Goal: Navigation & Orientation: Understand site structure

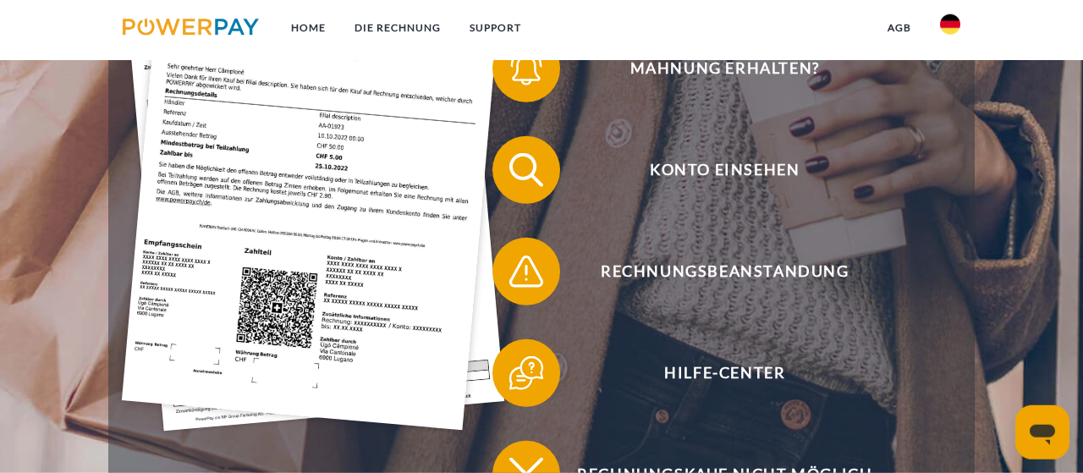
scroll to position [440, 0]
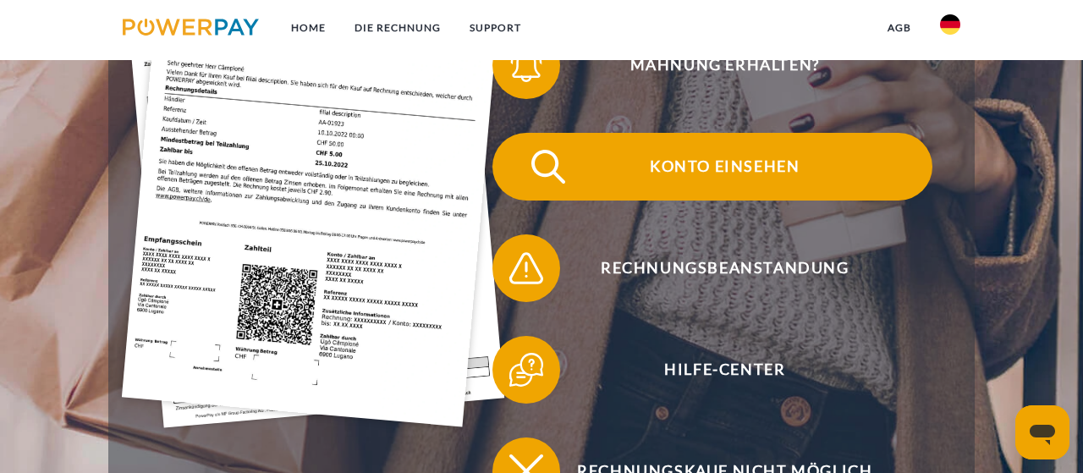
click at [727, 153] on span "Konto einsehen" at bounding box center [725, 167] width 415 height 68
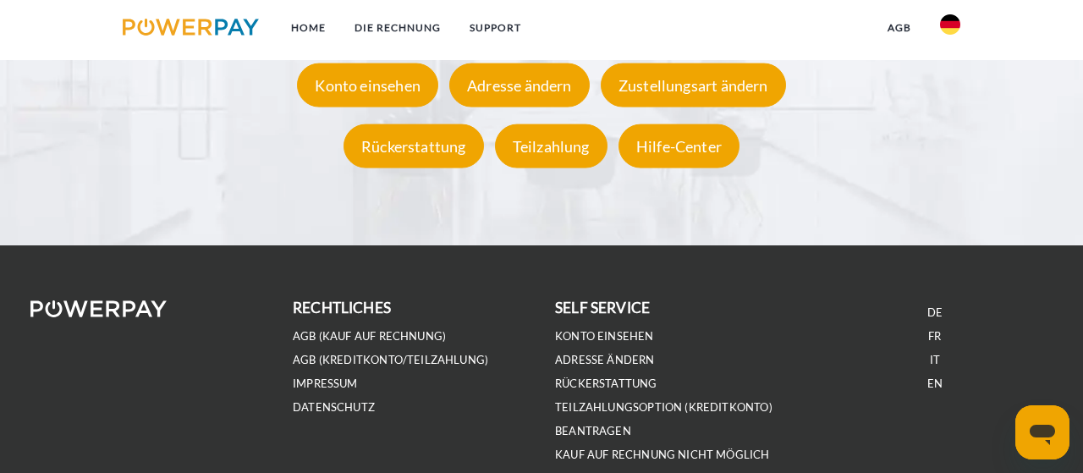
scroll to position [3161, 0]
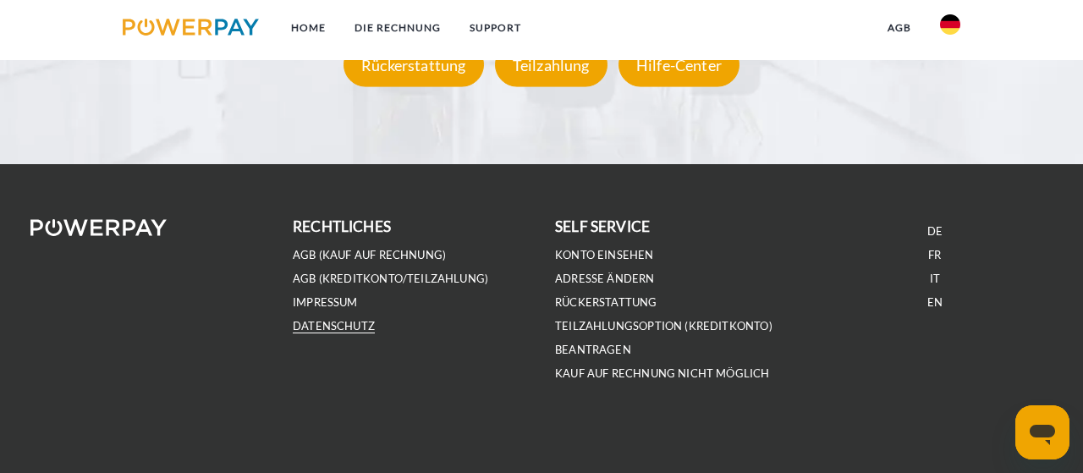
click at [338, 321] on link "DATENSCHUTZ" at bounding box center [334, 326] width 82 height 14
click at [631, 366] on link "Kauf auf Rechnung nicht möglich" at bounding box center [662, 373] width 215 height 14
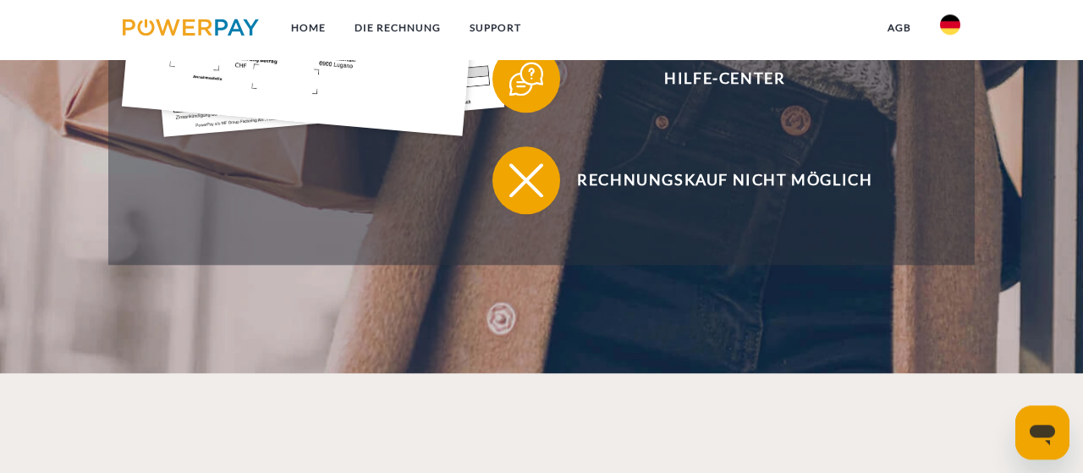
scroll to position [0, 0]
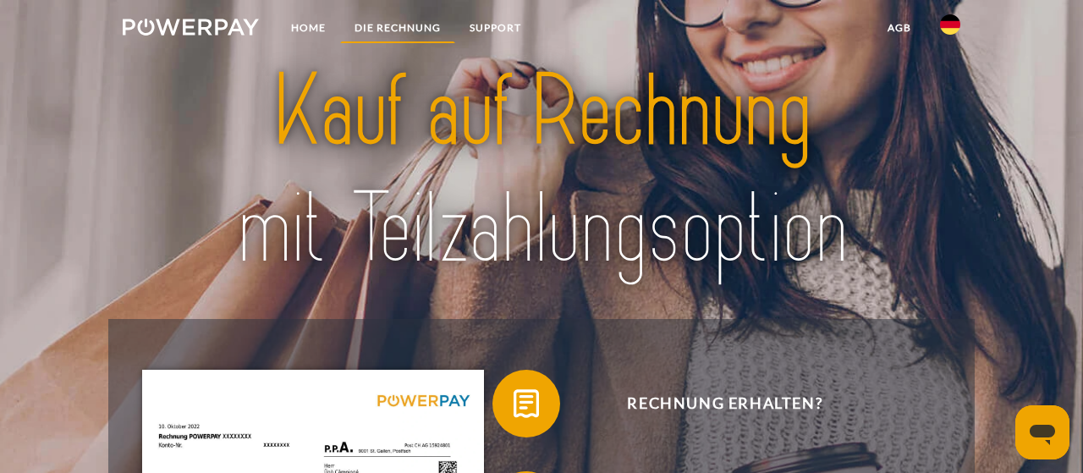
click at [399, 29] on link "DIE RECHNUNG" at bounding box center [397, 28] width 115 height 30
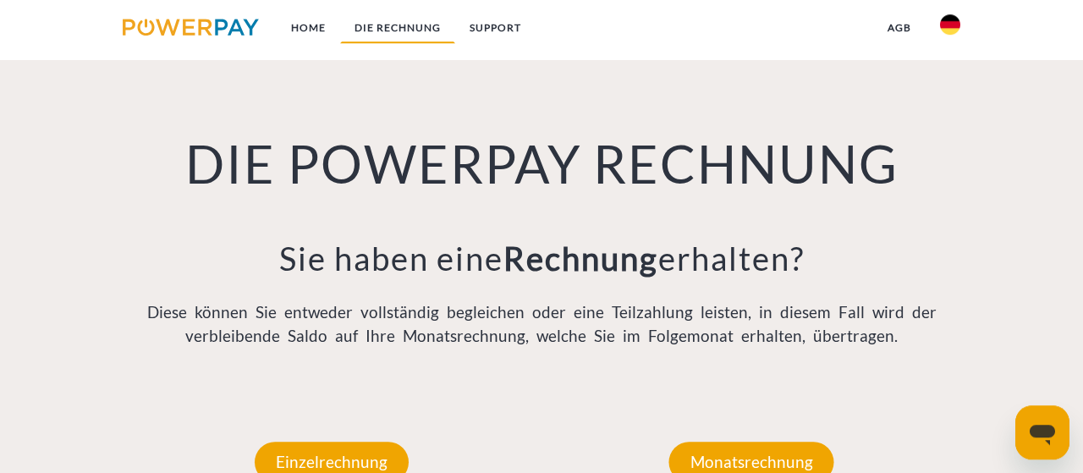
scroll to position [1103, 0]
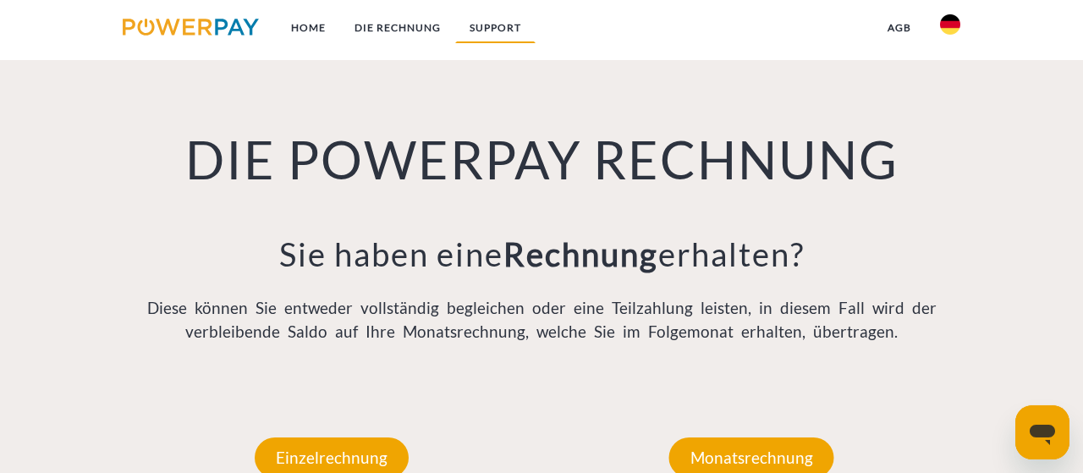
click at [511, 23] on link "SUPPORT" at bounding box center [495, 28] width 80 height 30
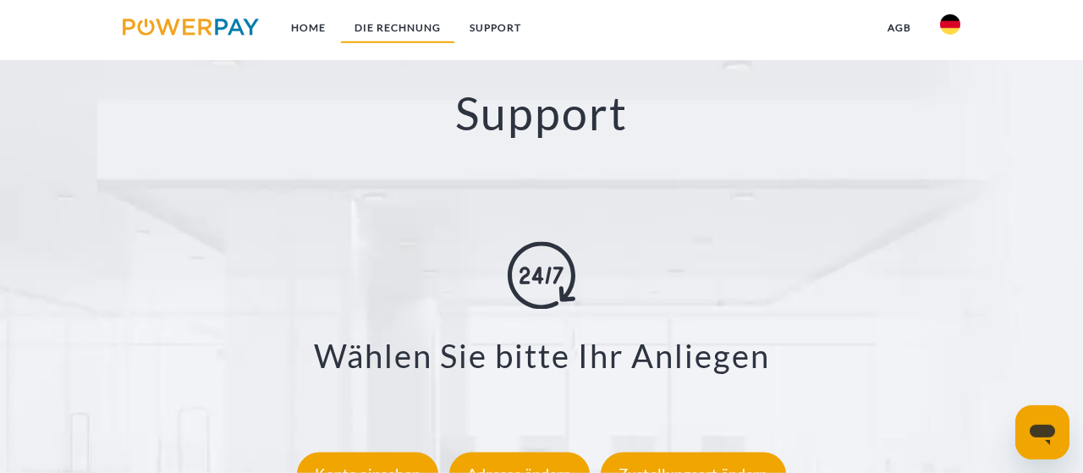
click at [394, 32] on link "DIE RECHNUNG" at bounding box center [397, 28] width 115 height 30
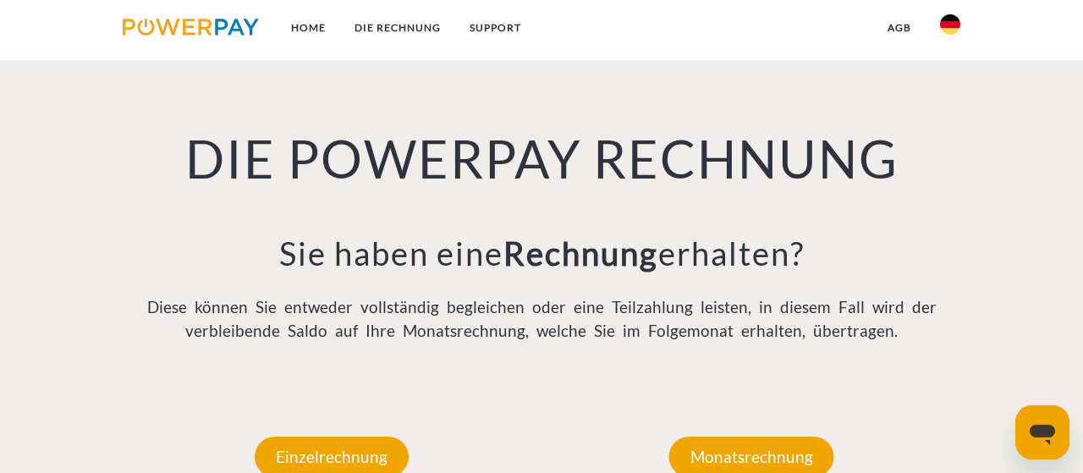
scroll to position [1103, 0]
